Goal: Find specific page/section: Find specific page/section

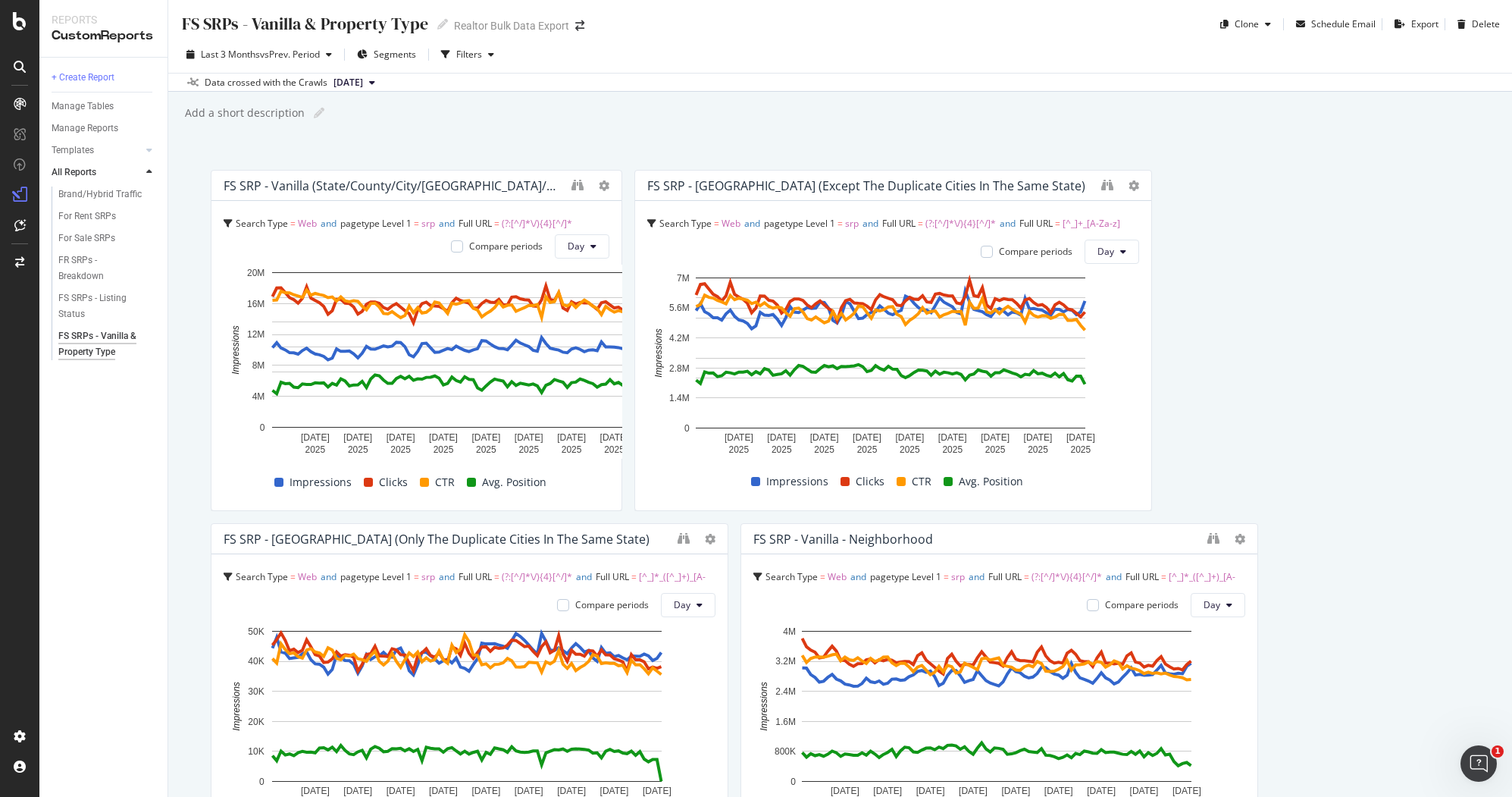
drag, startPoint x: 716, startPoint y: 372, endPoint x: 634, endPoint y: 375, distance: 82.1
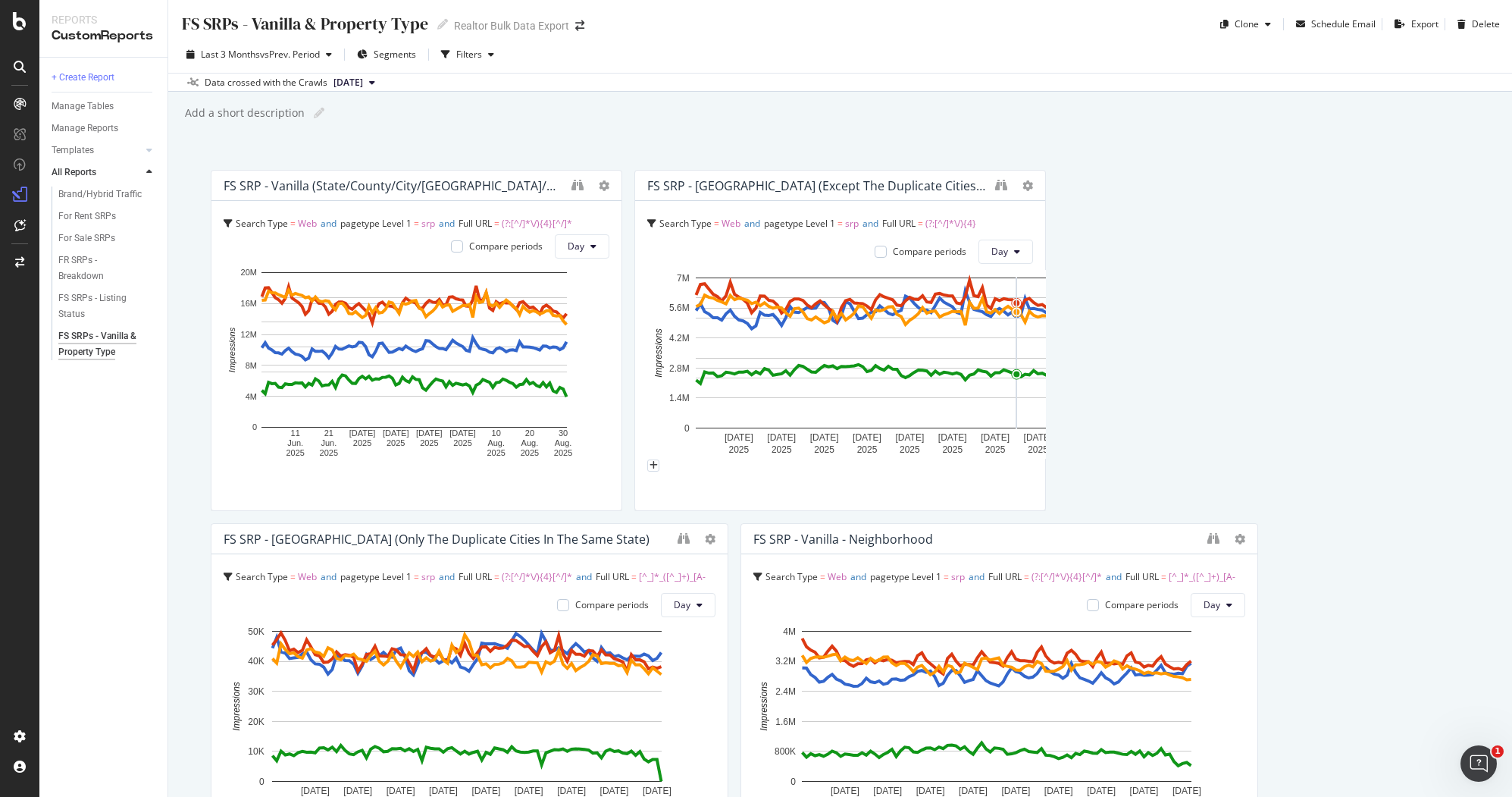
drag, startPoint x: 1138, startPoint y: 339, endPoint x: 724, endPoint y: 590, distance: 484.1
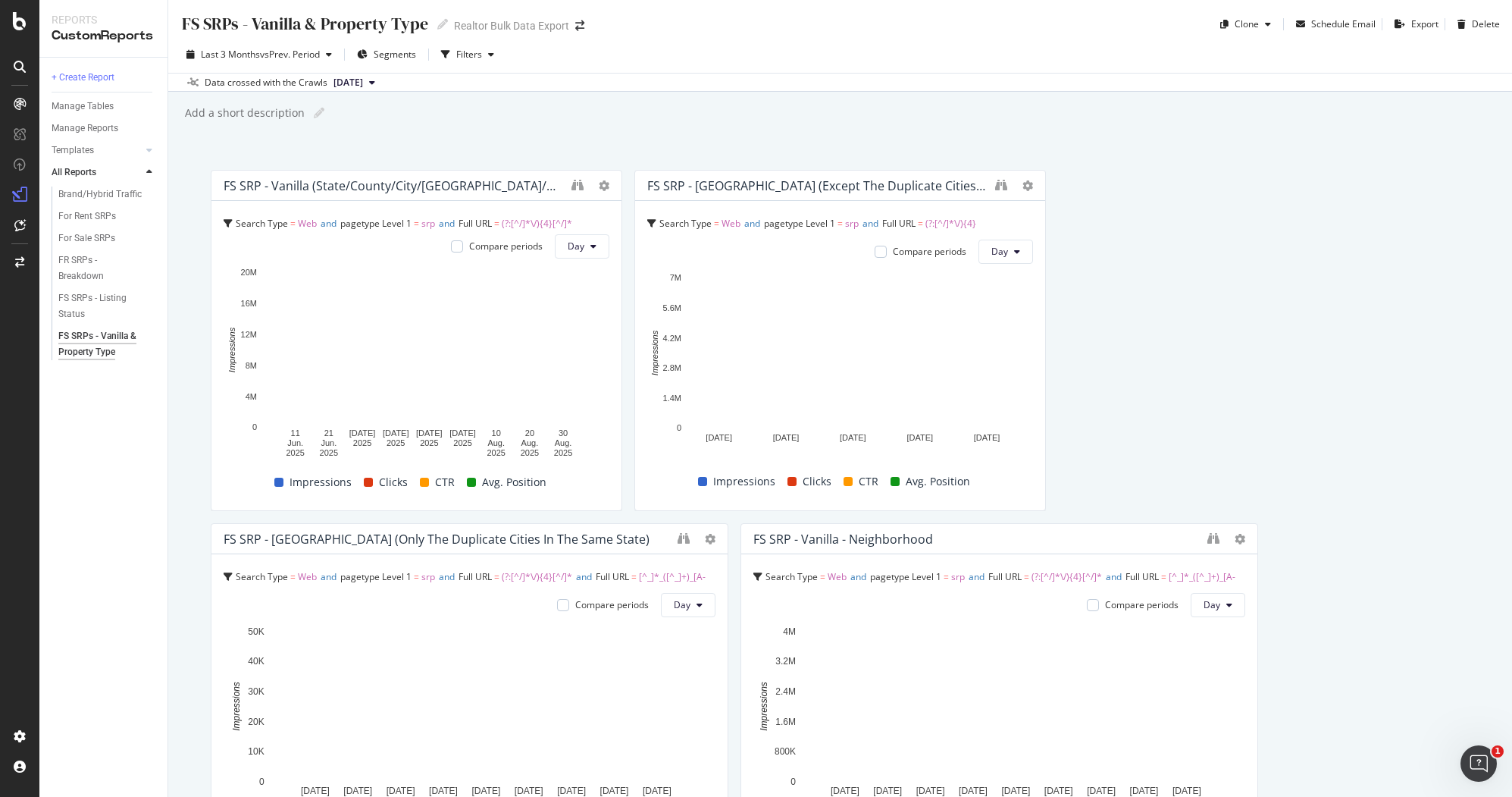
drag, startPoint x: 722, startPoint y: 585, endPoint x: 317, endPoint y: 608, distance: 405.7
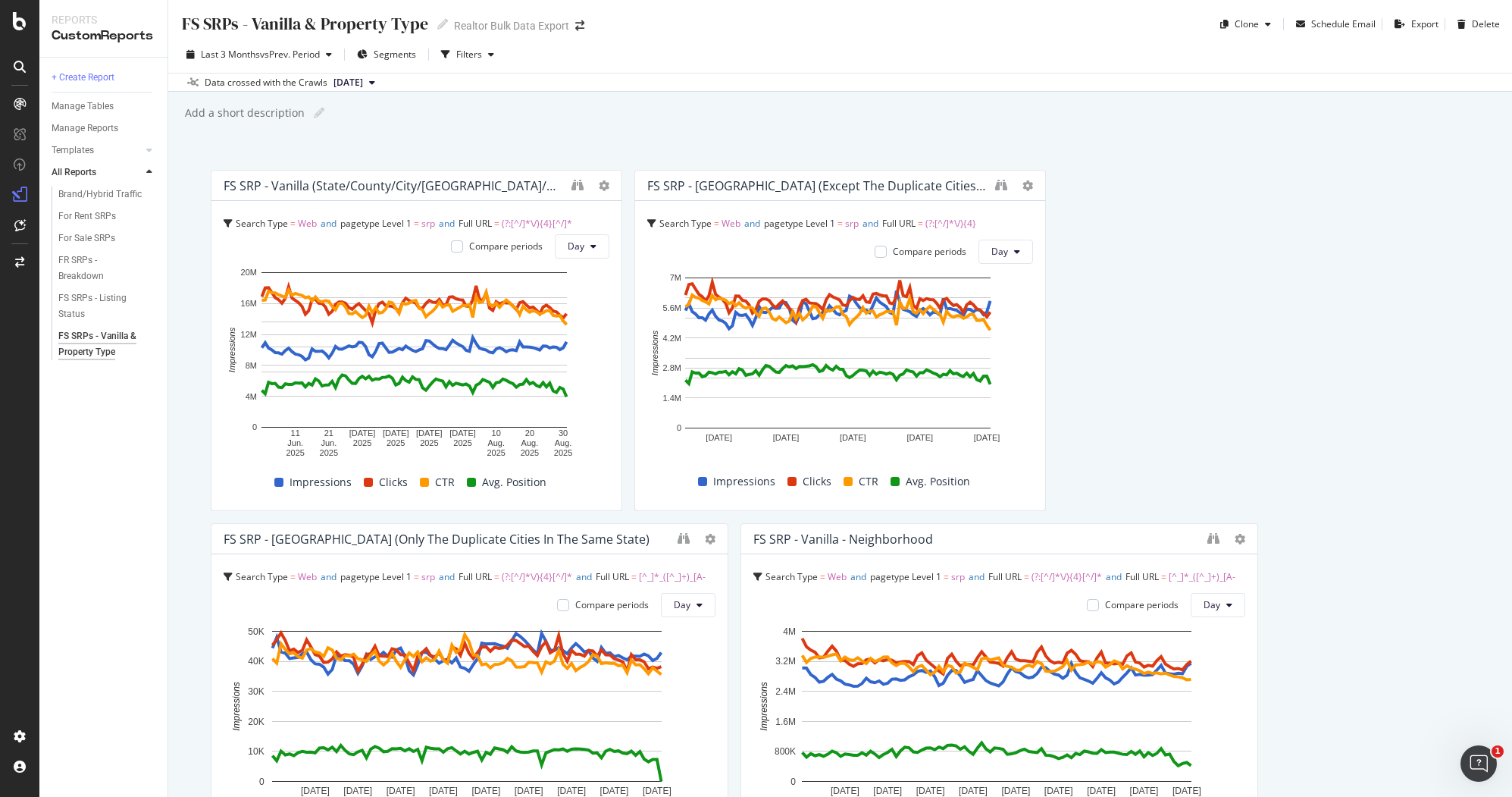
click at [317, 608] on div "FS SRP - [GEOGRAPHIC_DATA] (only the duplicate cities in the same state) Search…" at bounding box center [470, 693] width 517 height 342
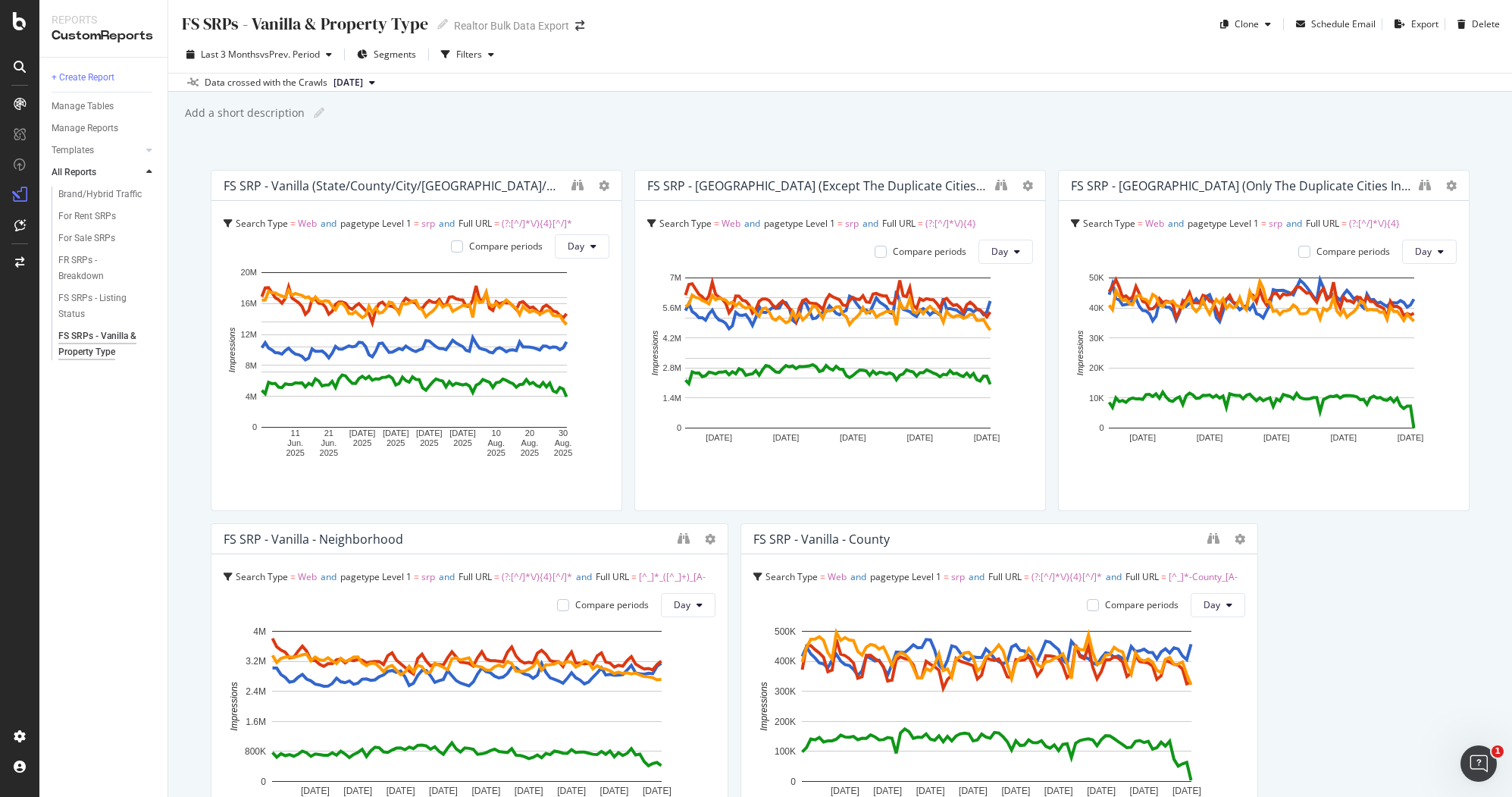
drag, startPoint x: 723, startPoint y: 581, endPoint x: 1244, endPoint y: 562, distance: 521.3
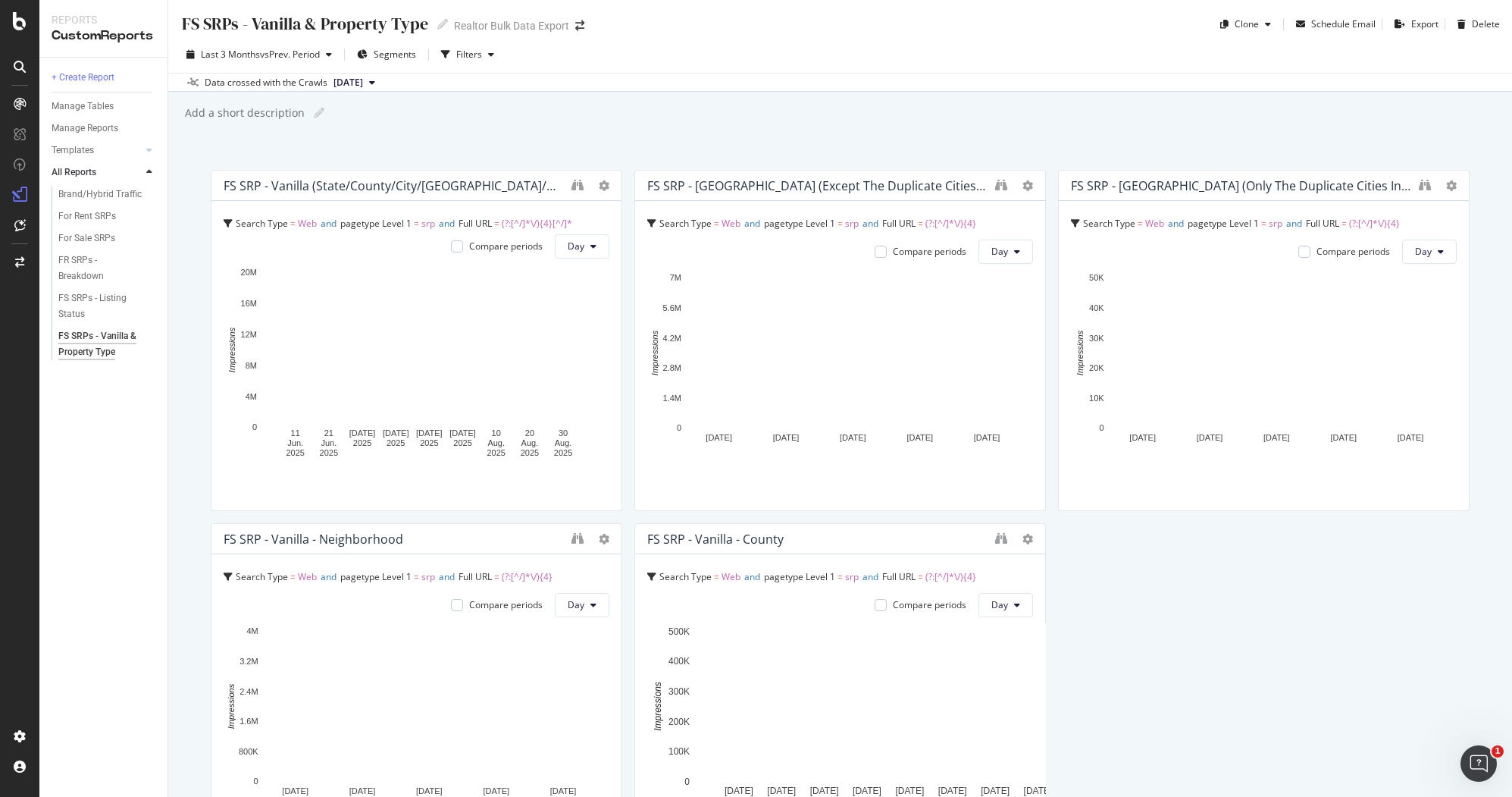
drag, startPoint x: 1138, startPoint y: 566, endPoint x: 774, endPoint y: 580, distance: 364.3
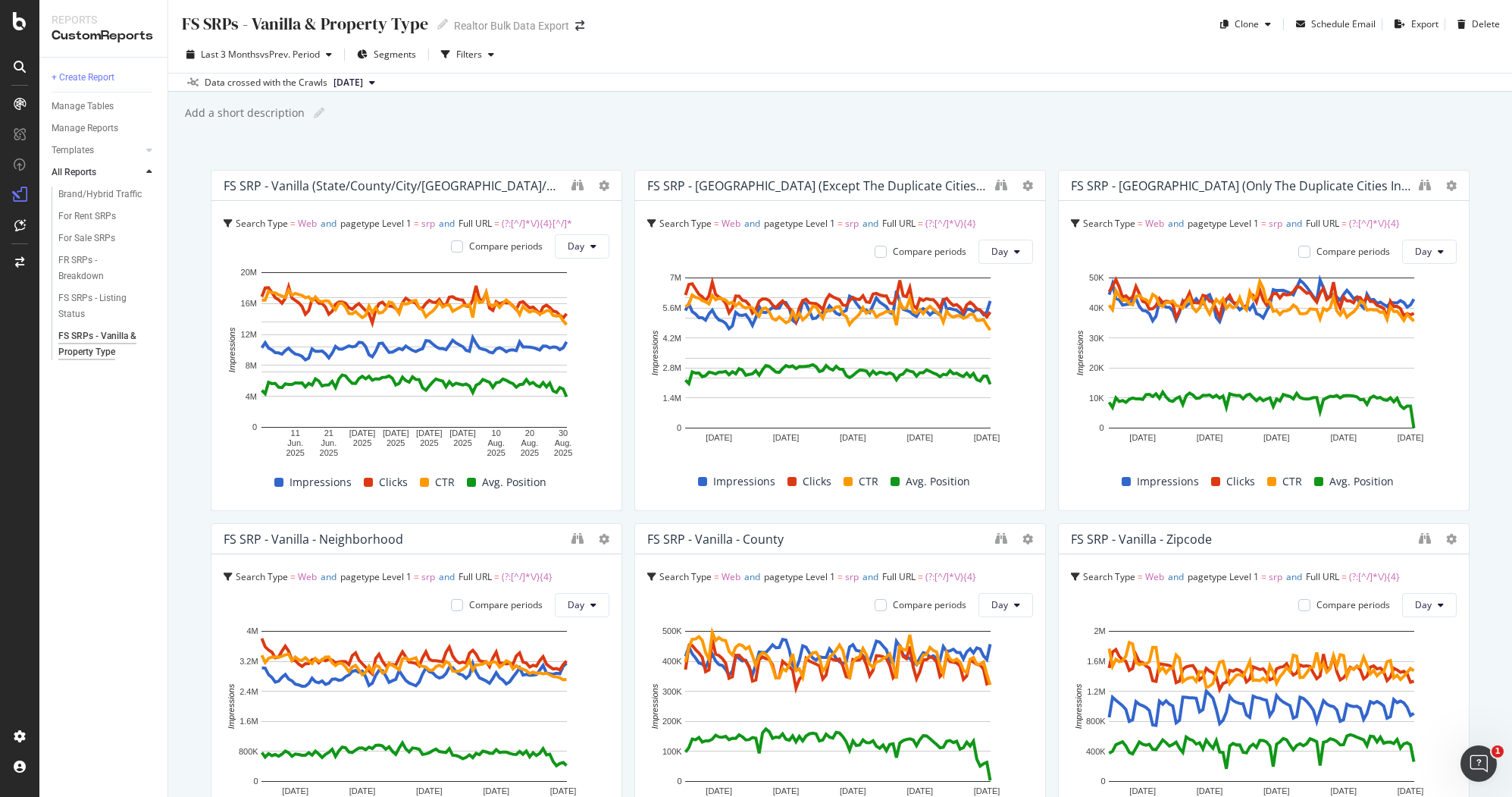
scroll to position [646, 0]
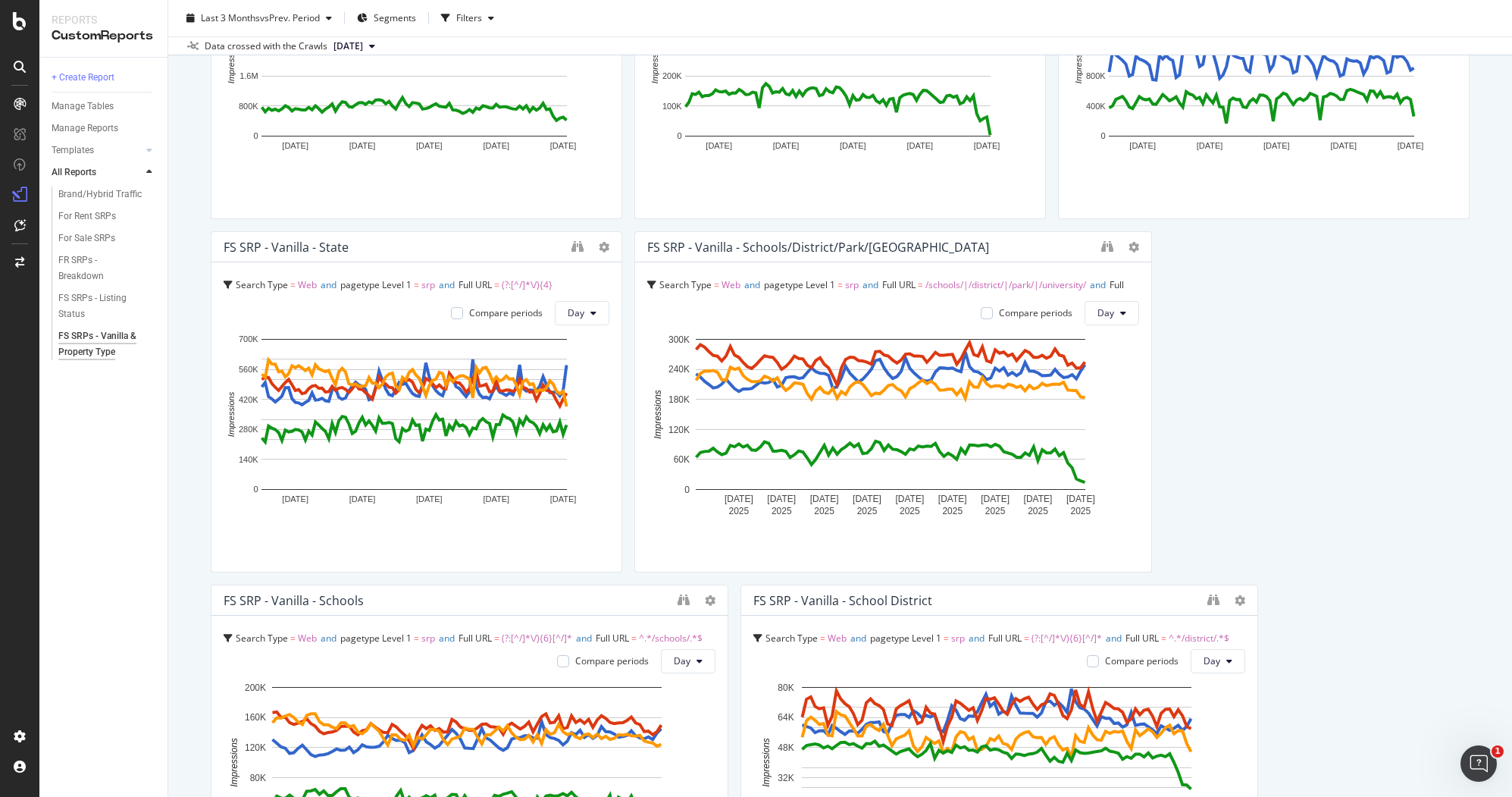
click at [963, 382] on div "FS SRP - Vanilla - Schools/District/Park/University Search Type = Web and paget…" at bounding box center [893, 402] width 517 height 342
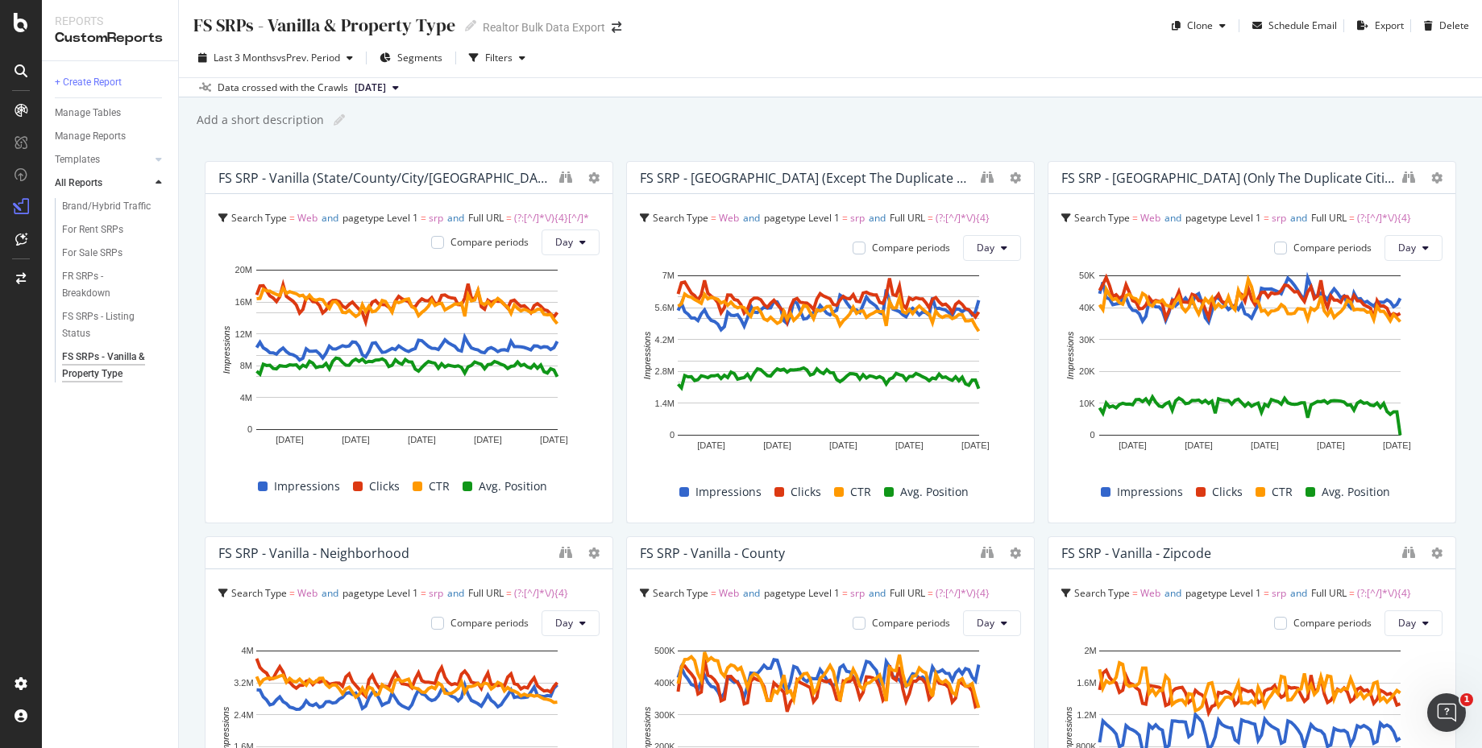
click at [1058, 102] on div "FS SRPs - Vanilla & Property Type FS SRPs - Vanilla & Property Type Realtor Bul…" at bounding box center [830, 374] width 1303 height 748
click at [1058, 118] on div "Add a short description Add a short description" at bounding box center [838, 120] width 1287 height 24
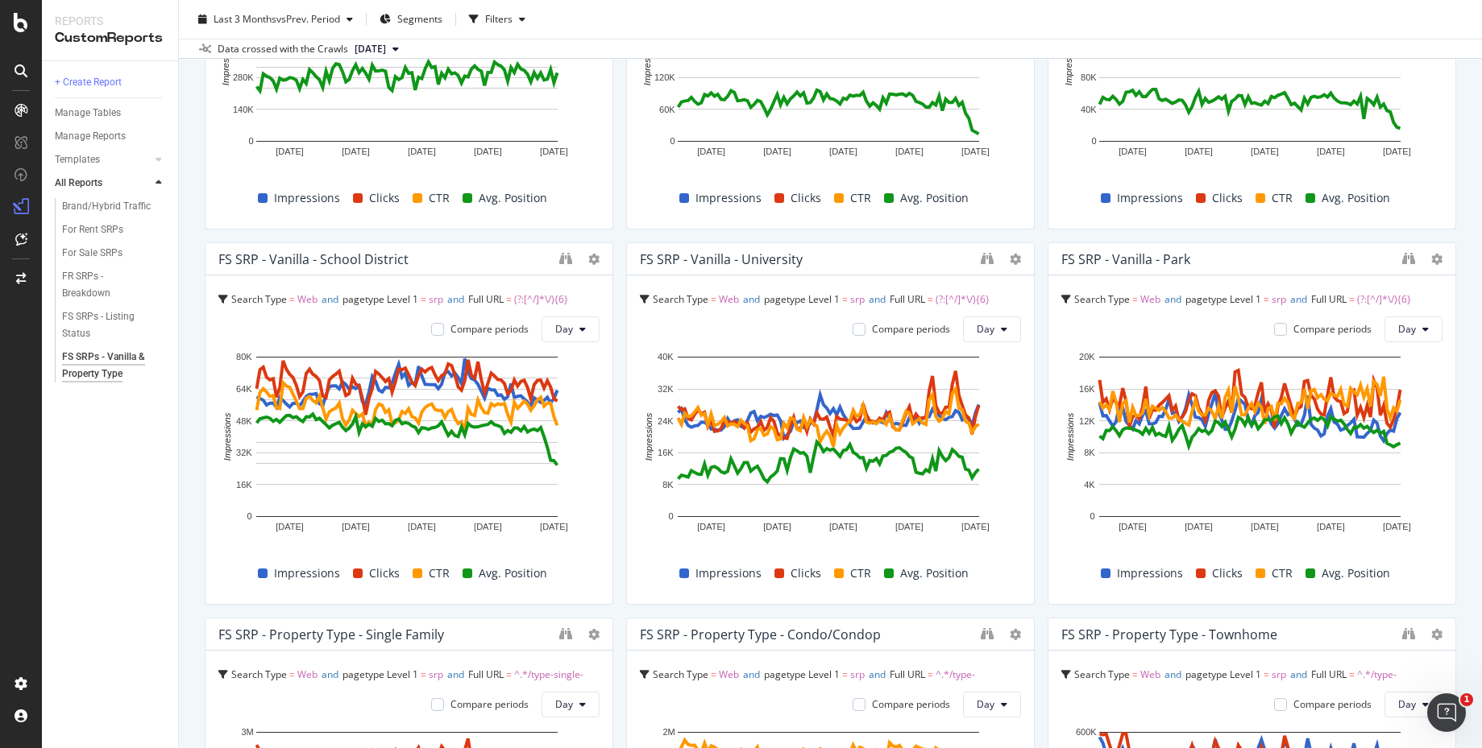
scroll to position [1519, 0]
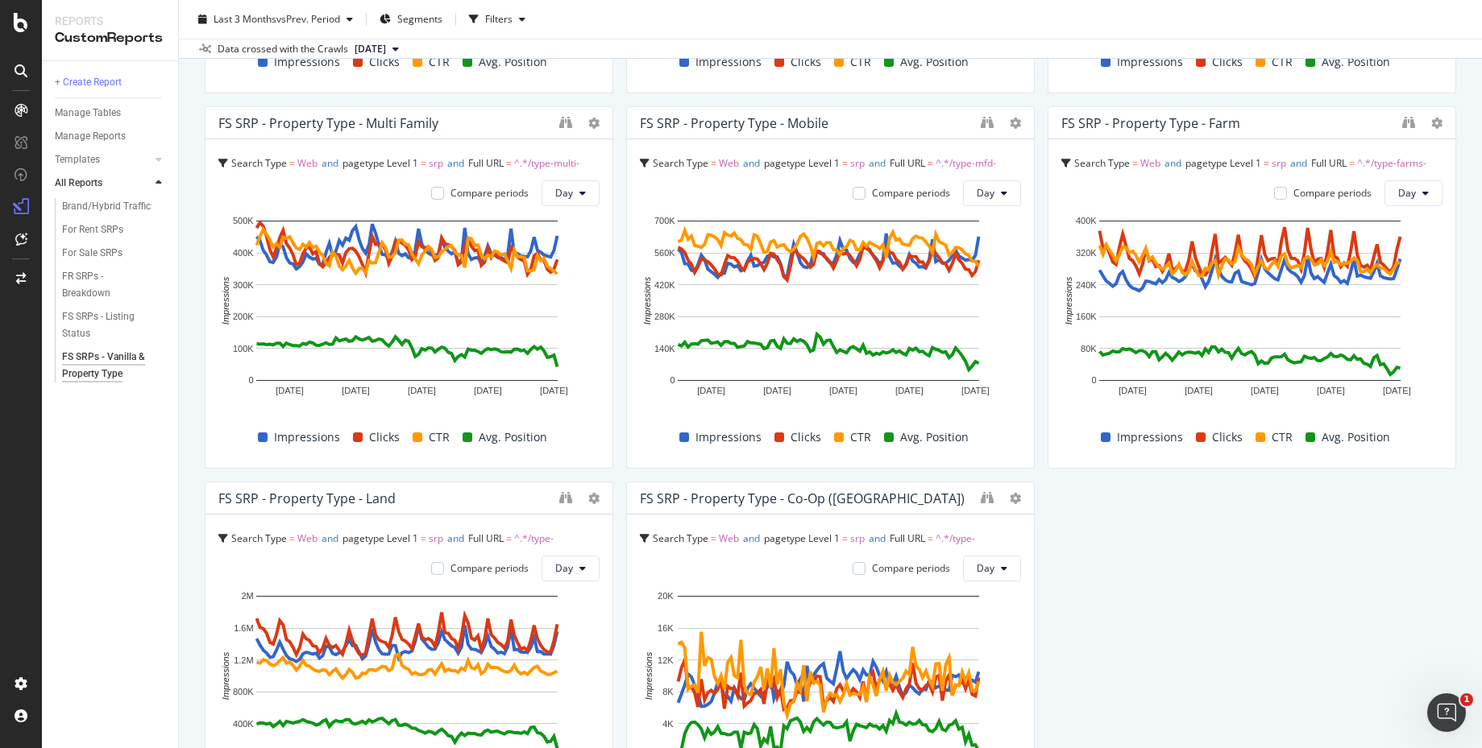
scroll to position [2101, 0]
